Goal: Information Seeking & Learning: Learn about a topic

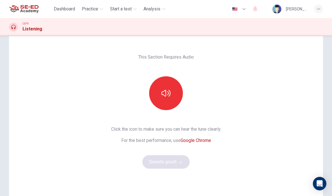
click at [88, 9] on span "Practice" at bounding box center [90, 9] width 16 height 7
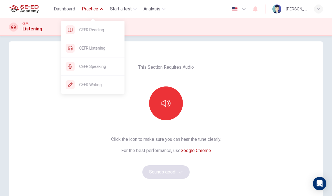
scroll to position [6, 0]
click at [87, 31] on span "CEFR Reading" at bounding box center [99, 29] width 41 height 7
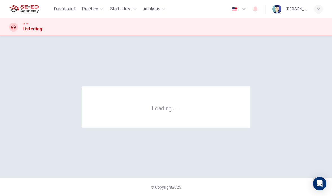
scroll to position [0, 0]
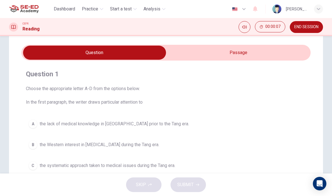
scroll to position [16, 0]
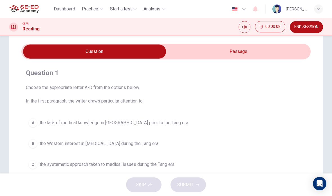
click at [84, 10] on span "Practice" at bounding box center [90, 9] width 16 height 7
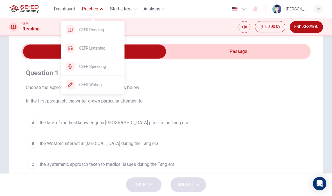
click at [88, 66] on span "CEFR Speaking" at bounding box center [99, 66] width 41 height 7
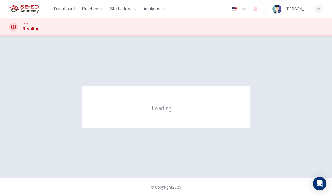
scroll to position [0, 0]
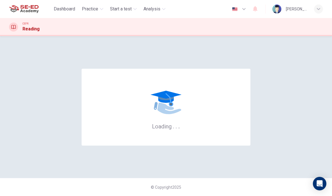
click at [83, 12] on span "Practice" at bounding box center [90, 9] width 16 height 7
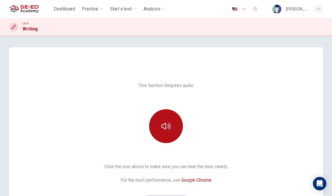
click at [122, 6] on span "Start a test" at bounding box center [121, 9] width 22 height 7
click at [87, 12] on span "Practice" at bounding box center [90, 9] width 16 height 7
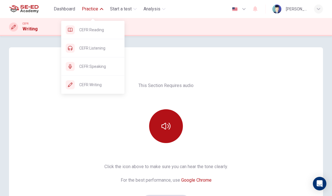
click at [92, 30] on span "CEFR Reading" at bounding box center [99, 29] width 41 height 7
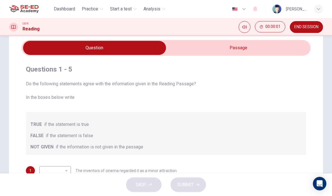
scroll to position [8, 0]
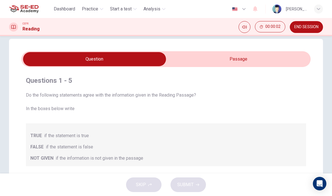
click at [287, 64] on input "checkbox" at bounding box center [94, 59] width 433 height 14
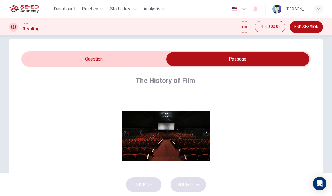
click at [34, 59] on input "checkbox" at bounding box center [237, 59] width 433 height 14
checkbox input "false"
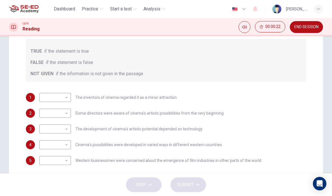
scroll to position [92, 0]
click at [48, 98] on body "This site uses cookies, as explained in our Privacy Policy . If you agree to th…" at bounding box center [166, 98] width 332 height 196
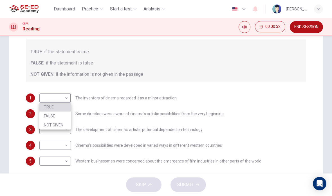
click at [45, 108] on li "TRUE" at bounding box center [54, 106] width 31 height 9
type input "TRUE"
click at [50, 114] on body "This site uses cookies, as explained in our Privacy Policy . If you agree to th…" at bounding box center [166, 98] width 332 height 196
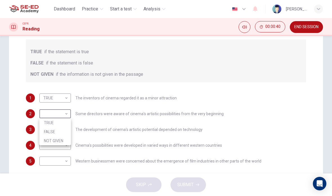
click at [54, 131] on li "FALSE" at bounding box center [54, 131] width 31 height 9
type input "FALSE"
click at [52, 130] on body "This site uses cookies, as explained in our Privacy Policy . If you agree to th…" at bounding box center [166, 98] width 332 height 196
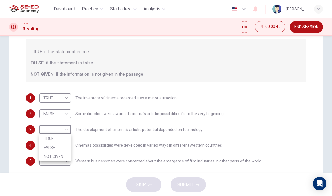
click at [52, 149] on li "FALSE" at bounding box center [54, 147] width 31 height 9
type input "FALSE"
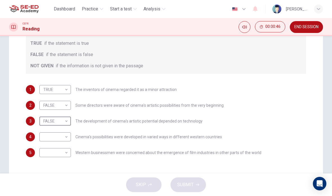
scroll to position [103, 0]
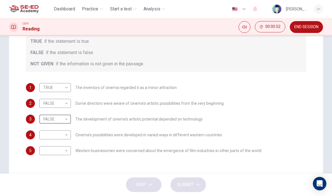
click at [53, 137] on body "This site uses cookies, as explained in our Privacy Policy . If you agree to th…" at bounding box center [166, 98] width 332 height 196
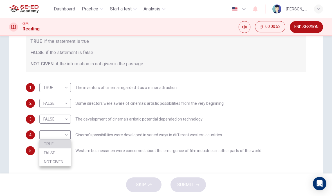
click at [48, 142] on li "TRUE" at bounding box center [54, 143] width 31 height 9
type input "TRUE"
click at [49, 152] on body "This site uses cookies, as explained in our Privacy Policy . If you agree to th…" at bounding box center [166, 98] width 332 height 196
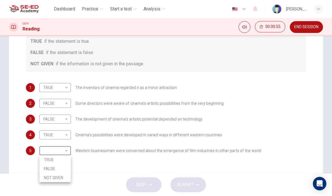
click at [52, 159] on li "TRUE" at bounding box center [54, 159] width 31 height 9
type input "TRUE"
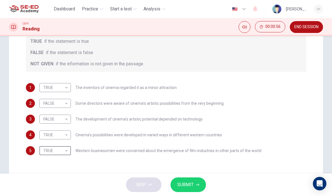
click at [197, 184] on icon "button" at bounding box center [197, 184] width 3 height 3
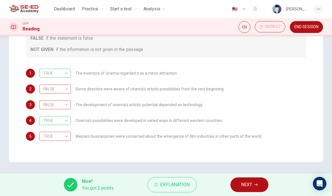
scroll to position [117, 0]
click at [181, 184] on span "Explanation" at bounding box center [174, 184] width 29 height 8
click at [254, 105] on div "3 FALSE FALSE ​ The development of cinema's artistic potential depended on tech…" at bounding box center [166, 104] width 280 height 9
click at [48, 104] on div "FALSE" at bounding box center [53, 105] width 29 height 16
click at [46, 102] on div "FALSE" at bounding box center [53, 105] width 29 height 16
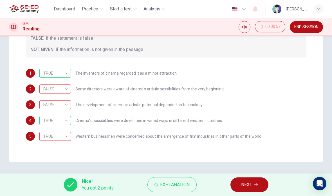
click at [48, 92] on div "FALSE" at bounding box center [53, 89] width 29 height 16
click at [52, 138] on div "TRUE" at bounding box center [53, 136] width 29 height 16
click at [252, 100] on div "3 FALSE FALSE ​ The development of cinema's artistic potential depended on tech…" at bounding box center [166, 104] width 280 height 9
click at [238, 109] on div "3 FALSE FALSE ​ The development of cinema's artistic potential depended on tech…" at bounding box center [166, 104] width 280 height 9
click at [245, 99] on div "1 TRUE TRUE ​ The inventors of cinema regarded it as a minor attraction 2 FALSE…" at bounding box center [166, 105] width 280 height 72
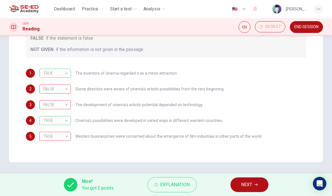
click at [256, 189] on button "NEXT" at bounding box center [249, 184] width 38 height 15
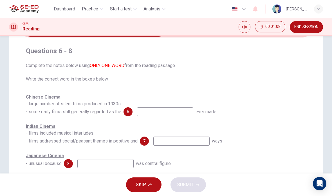
scroll to position [37, 0]
